Goal: Complete application form: Complete application form

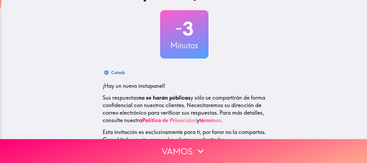
scroll to position [68, 0]
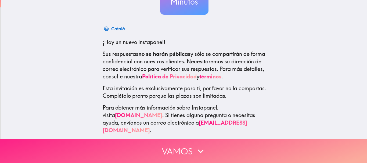
click at [167, 149] on button "Vamos" at bounding box center [183, 151] width 367 height 24
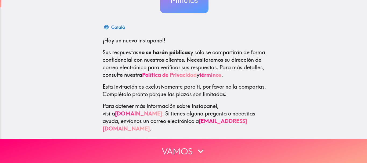
scroll to position [0, 0]
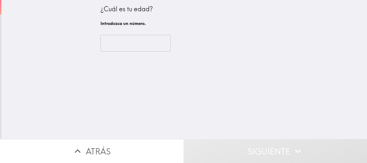
click at [118, 45] on input "number" at bounding box center [135, 43] width 70 height 17
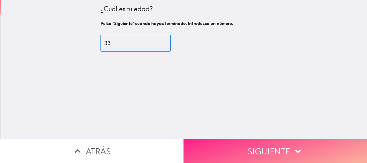
type input "33"
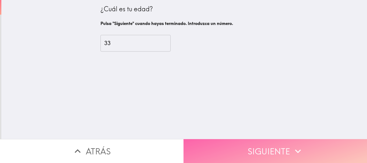
click at [293, 139] on button "Siguiente" at bounding box center [274, 151] width 183 height 24
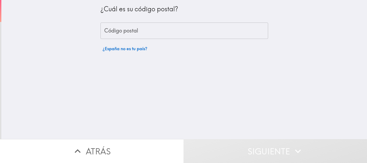
click at [151, 31] on input "Código postal" at bounding box center [184, 31] width 168 height 17
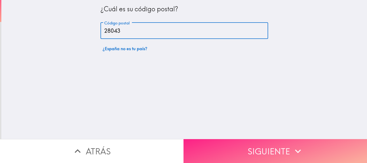
type input "28043"
click at [253, 145] on button "Siguiente" at bounding box center [274, 151] width 183 height 24
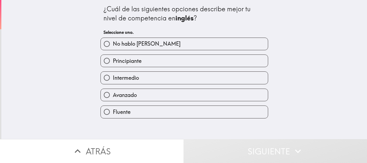
click at [138, 114] on label "Fluente" at bounding box center [184, 112] width 167 height 12
click at [113, 114] on input "Fluente" at bounding box center [107, 112] width 12 height 12
radio input "true"
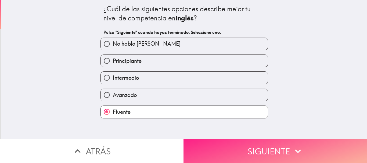
click at [214, 145] on button "Siguiente" at bounding box center [274, 151] width 183 height 24
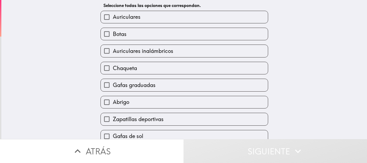
scroll to position [54, 0]
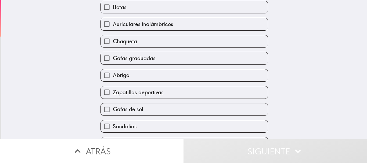
click at [154, 61] on label "Gafas graduadas" at bounding box center [184, 58] width 167 height 12
click at [113, 61] on input "Gafas graduadas" at bounding box center [107, 58] width 12 height 12
checkbox input "true"
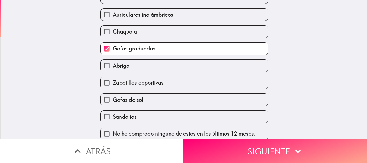
scroll to position [74, 0]
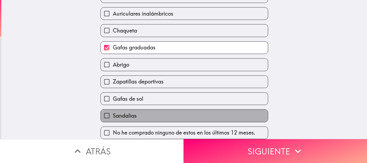
click at [152, 110] on label "Sandalias" at bounding box center [184, 116] width 167 height 12
click at [113, 110] on input "Sandalias" at bounding box center [107, 116] width 12 height 12
checkbox input "true"
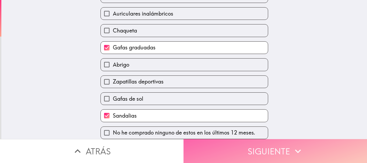
click at [206, 153] on button "Siguiente" at bounding box center [274, 151] width 183 height 24
